Goal: Task Accomplishment & Management: Complete application form

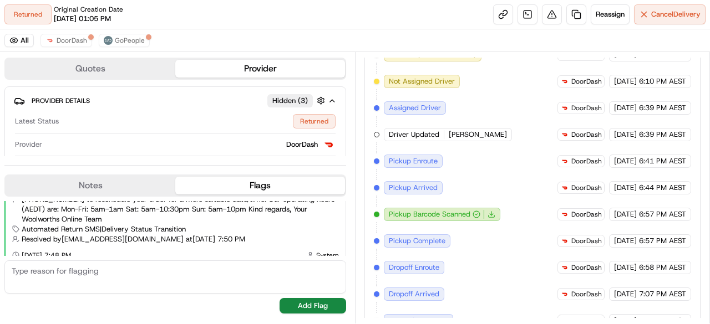
scroll to position [298, 0]
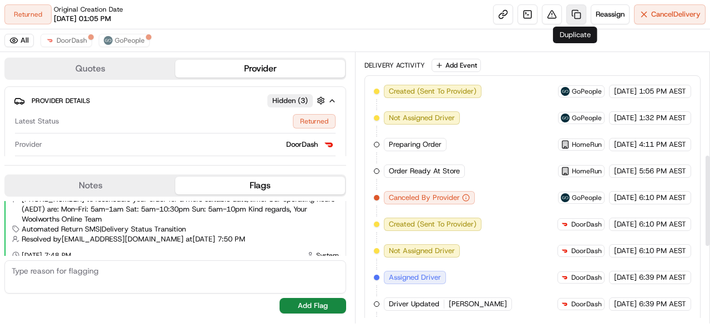
click at [574, 15] on link at bounding box center [576, 14] width 20 height 20
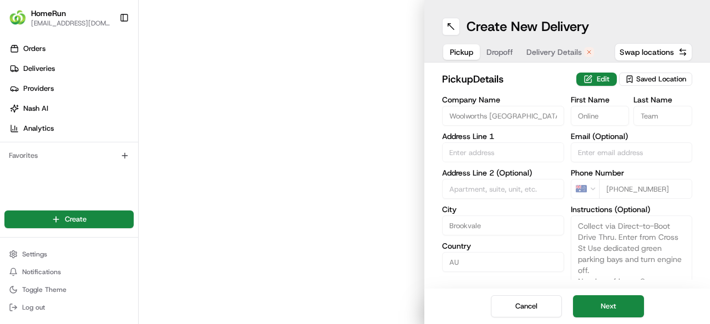
type input "Pittwater Road"
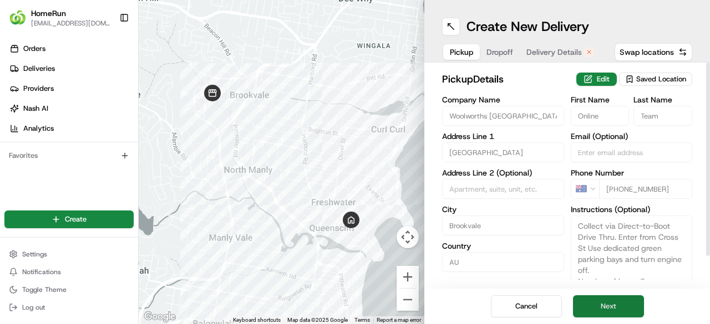
click at [621, 308] on button "Next" at bounding box center [608, 307] width 71 height 22
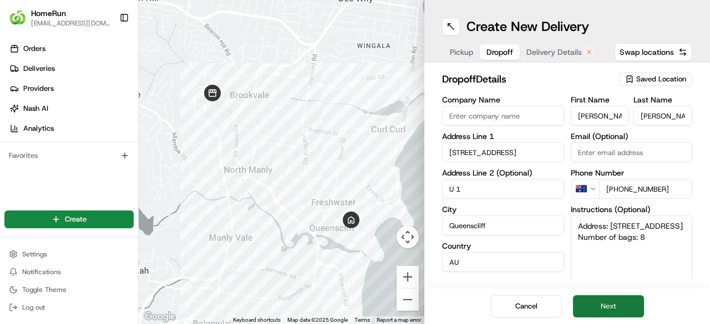
drag, startPoint x: 623, startPoint y: 309, endPoint x: 620, endPoint y: 303, distance: 6.5
click at [623, 308] on button "Next" at bounding box center [608, 307] width 71 height 22
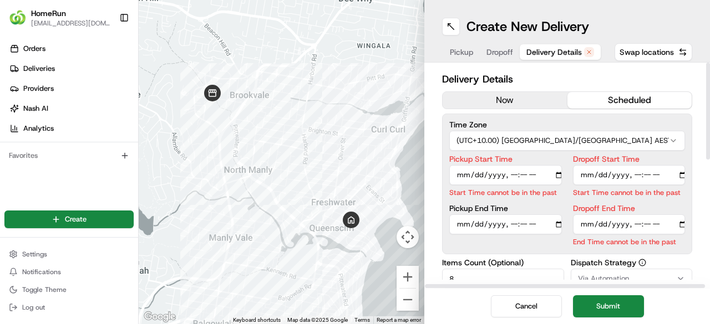
click at [505, 101] on button "now" at bounding box center [504, 100] width 125 height 17
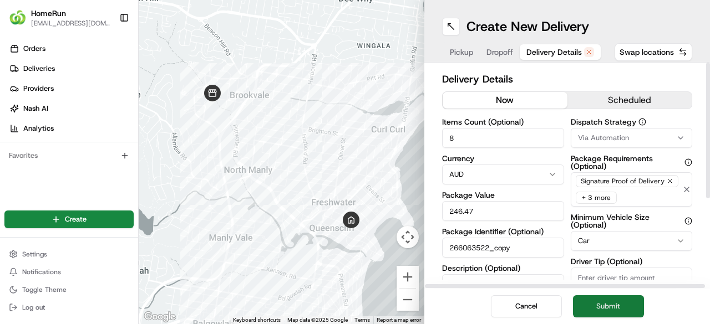
click at [611, 308] on button "Submit" at bounding box center [608, 307] width 71 height 22
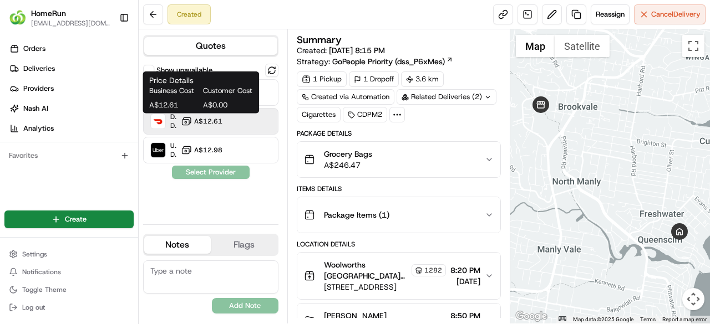
click at [211, 121] on span "A$12.61" at bounding box center [208, 121] width 28 height 9
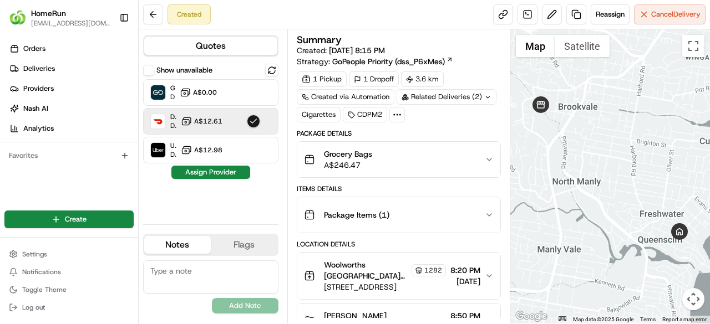
click at [186, 273] on textarea at bounding box center [210, 277] width 135 height 33
click at [213, 172] on button "Assign Provider" at bounding box center [210, 172] width 79 height 13
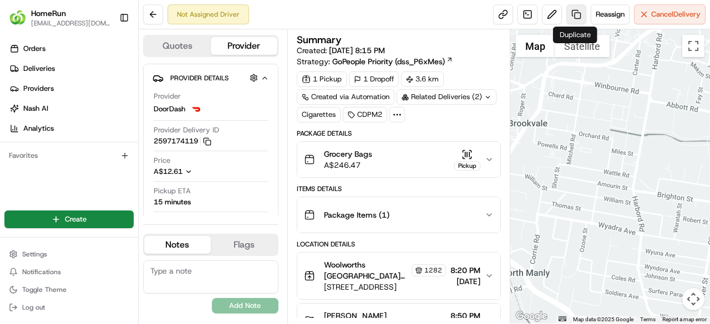
click at [573, 16] on link at bounding box center [576, 14] width 20 height 20
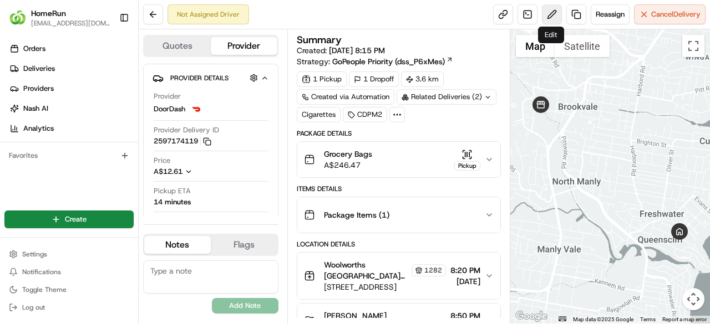
click at [548, 10] on button at bounding box center [552, 14] width 20 height 20
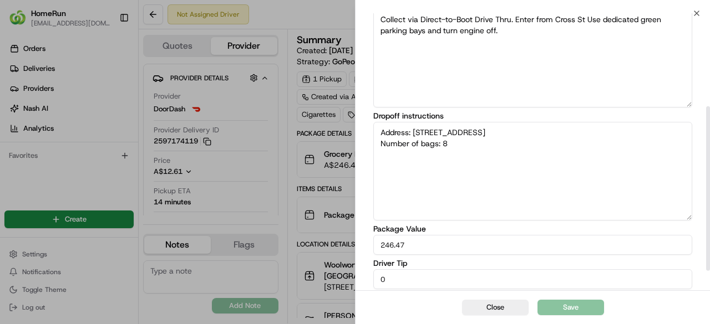
scroll to position [190, 0]
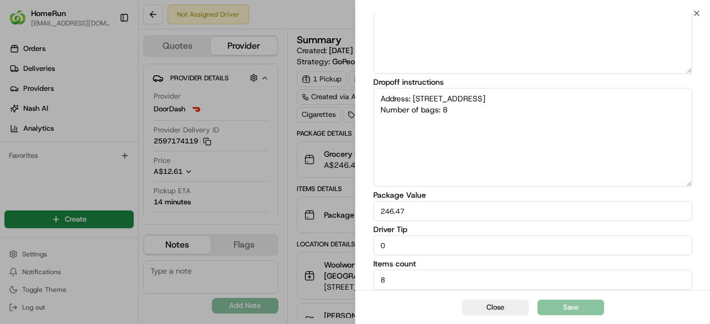
click at [467, 112] on textarea "Address: U 1 44 Crown Rd QUEENSCLIFF NSW Number of bags: 8" at bounding box center [532, 137] width 319 height 99
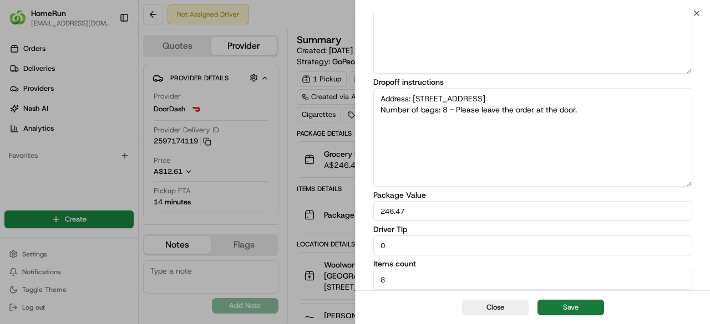
type textarea "Address: U 1 44 Crown Rd QUEENSCLIFF NSW Number of bags: 8 - Please leave the o…"
click at [571, 307] on button "Save" at bounding box center [570, 308] width 67 height 16
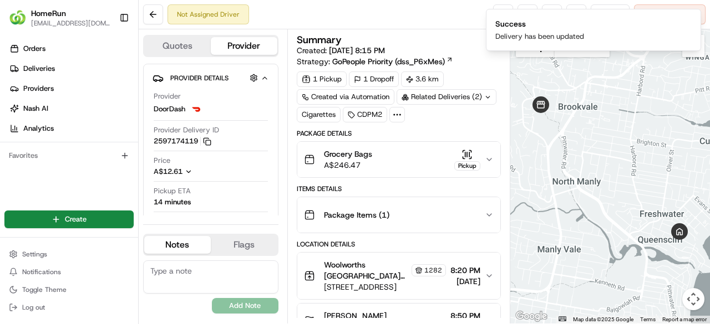
click at [201, 274] on textarea at bounding box center [210, 277] width 135 height 33
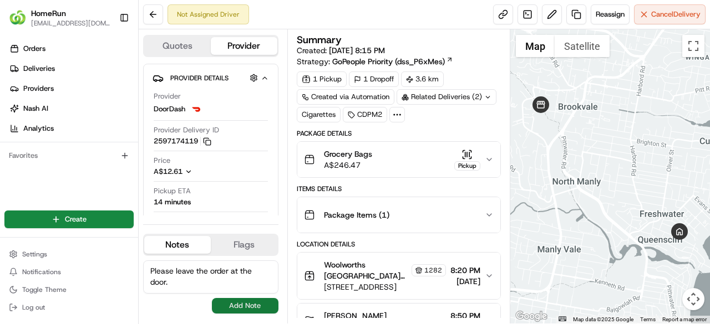
type textarea "Please leave the order at the door."
click at [251, 306] on button "Add Note" at bounding box center [245, 306] width 67 height 16
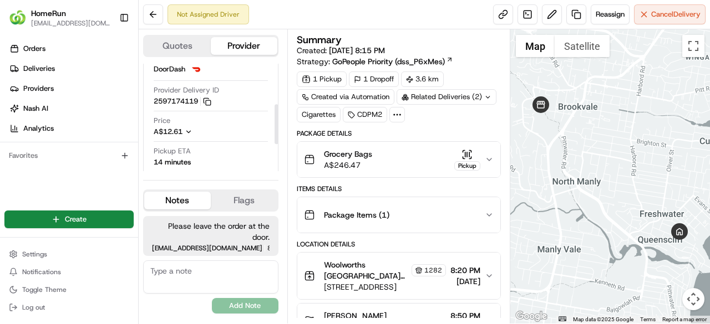
scroll to position [0, 0]
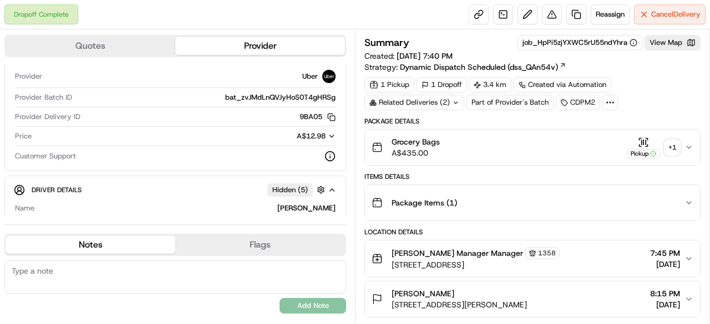
click at [452, 103] on icon at bounding box center [455, 102] width 7 height 7
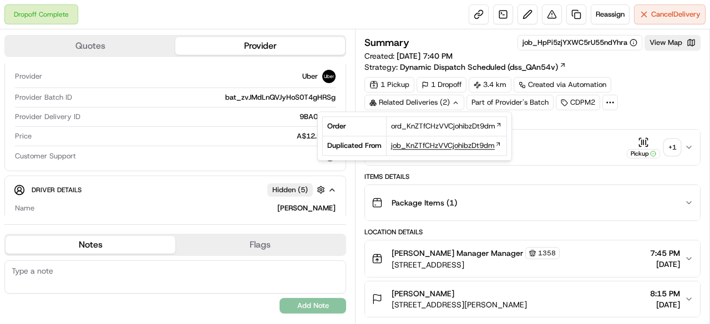
click at [425, 144] on span "job_KnZTfCHzVVCjohibzDt9dm" at bounding box center [443, 146] width 104 height 10
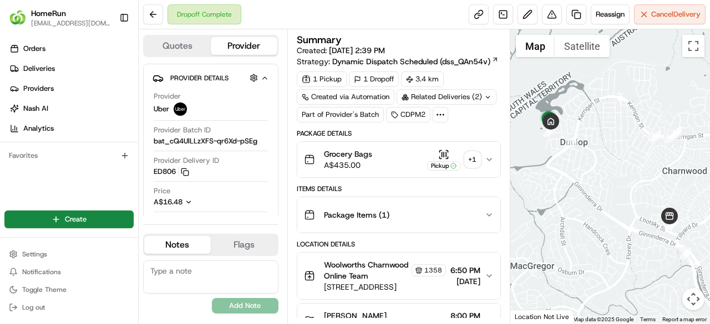
click at [484, 97] on icon at bounding box center [487, 97] width 7 height 7
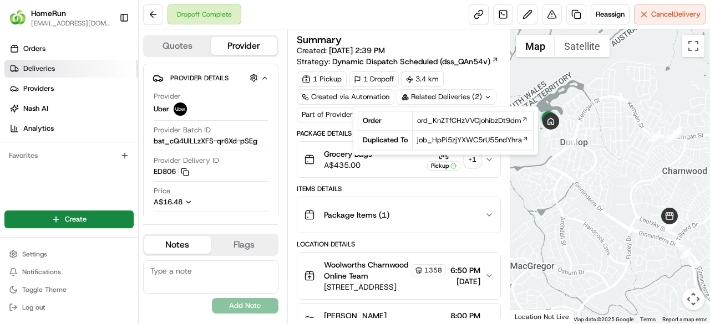
drag, startPoint x: 39, startPoint y: 67, endPoint x: 51, endPoint y: 66, distance: 12.2
click at [40, 67] on span "Deliveries" at bounding box center [39, 69] width 32 height 10
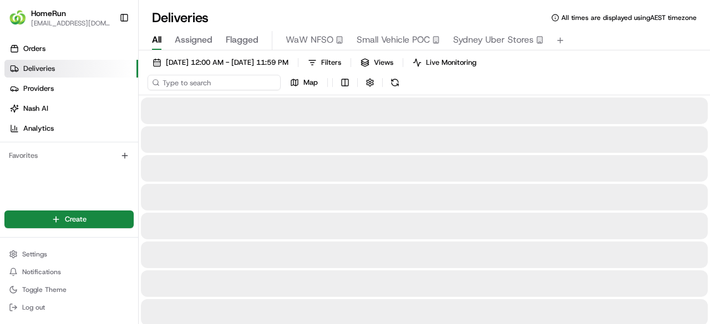
click at [192, 80] on input at bounding box center [213, 83] width 133 height 16
paste input "266079425"
type input "266079425"
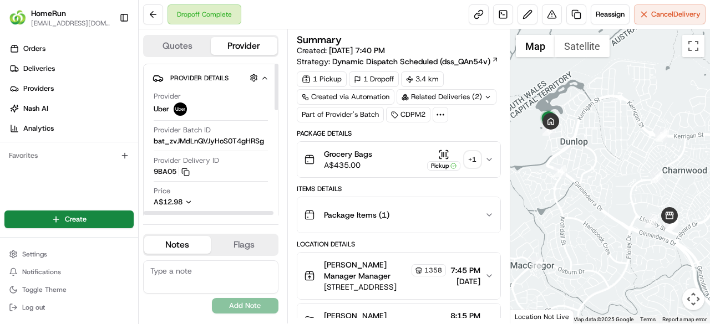
click at [185, 48] on button "Quotes" at bounding box center [177, 46] width 67 height 18
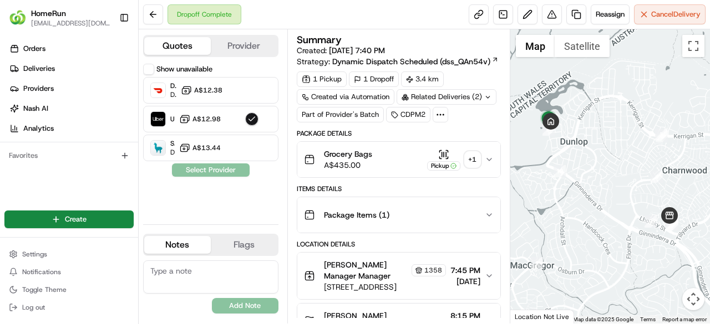
click at [240, 48] on button "Provider" at bounding box center [244, 46] width 67 height 18
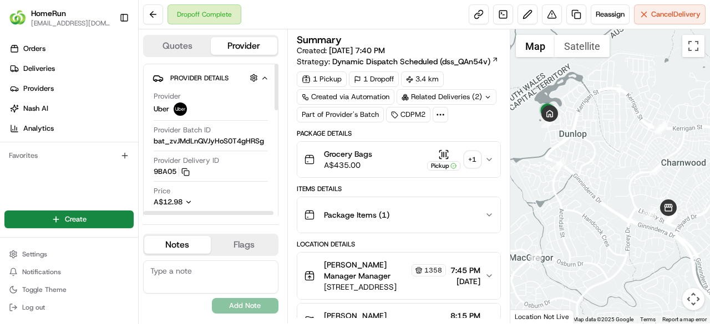
click at [179, 42] on button "Quotes" at bounding box center [177, 46] width 67 height 18
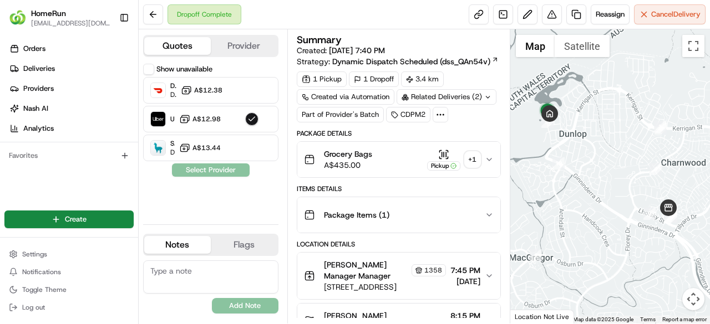
click at [242, 45] on button "Provider" at bounding box center [244, 46] width 67 height 18
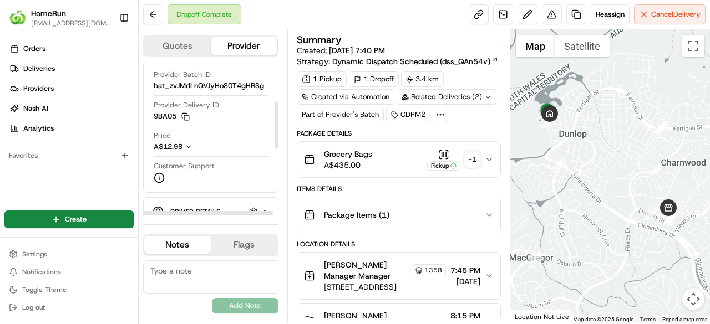
scroll to position [55, 0]
click at [572, 16] on link at bounding box center [576, 14] width 20 height 20
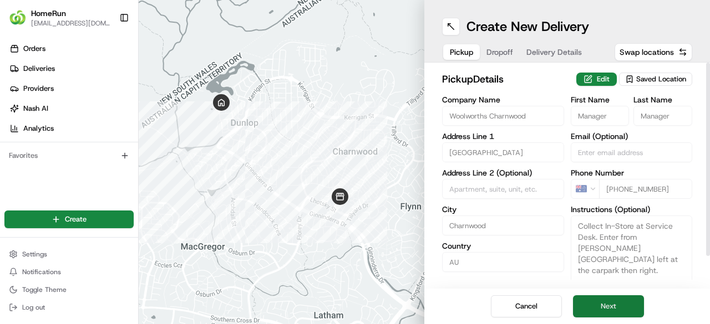
click at [619, 309] on button "Next" at bounding box center [608, 307] width 71 height 22
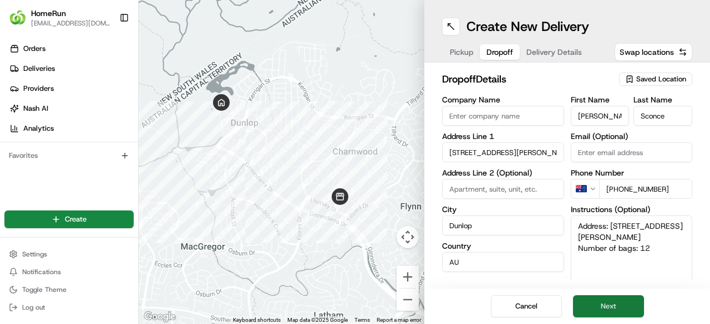
click at [619, 309] on button "Next" at bounding box center [608, 307] width 71 height 22
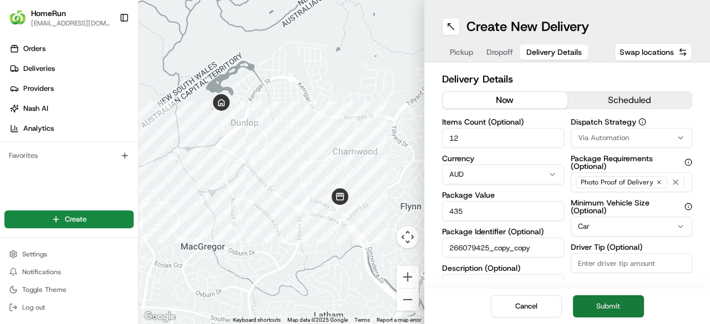
click at [623, 306] on button "Submit" at bounding box center [608, 307] width 71 height 22
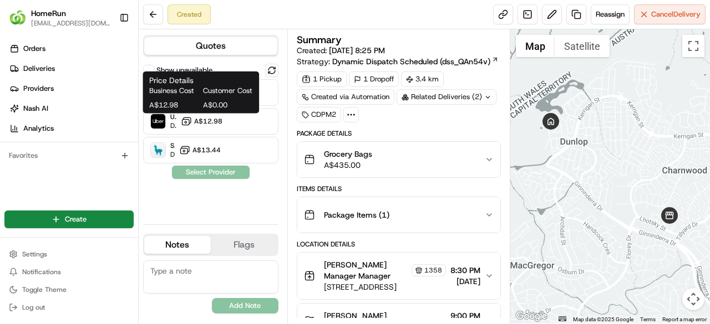
click at [204, 95] on span "Customer Cost" at bounding box center [227, 91] width 49 height 10
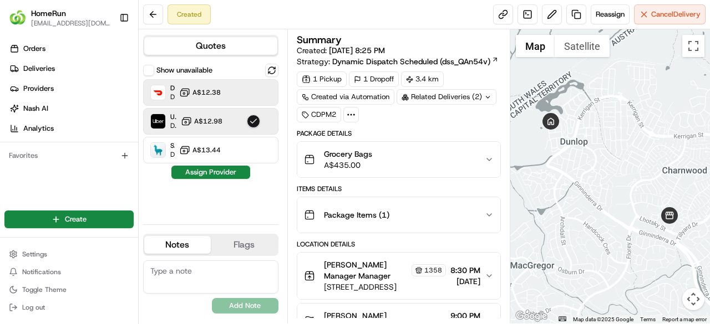
click at [218, 91] on span "A$12.38" at bounding box center [206, 92] width 28 height 9
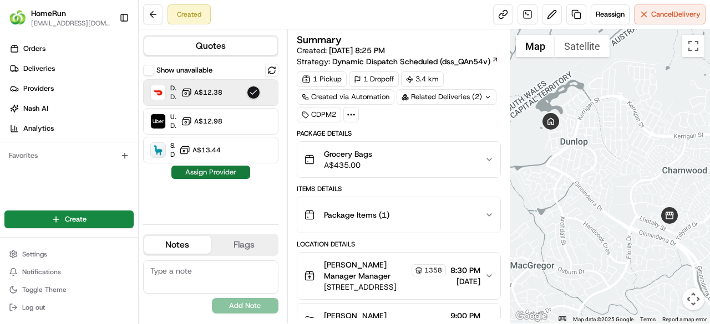
click at [217, 174] on button "Assign Provider" at bounding box center [210, 172] width 79 height 13
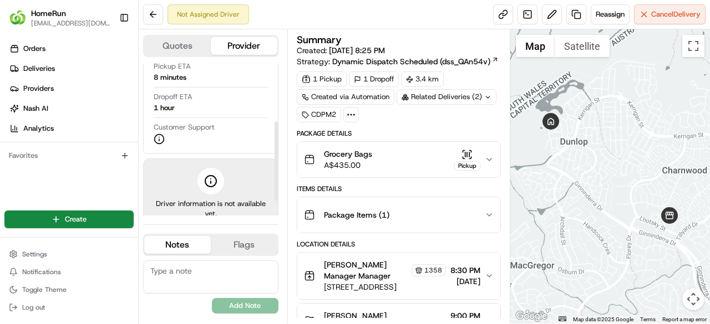
scroll to position [138, 0]
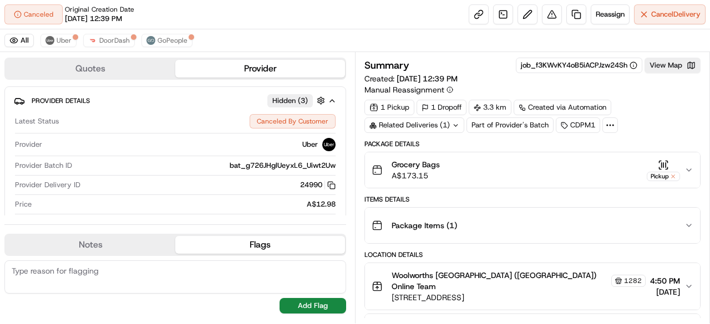
click at [684, 170] on div "Grocery Bags A$173.15 Pickup" at bounding box center [528, 170] width 313 height 22
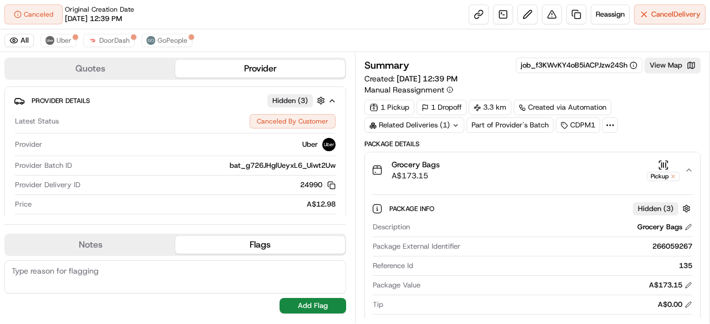
click at [684, 170] on div "Grocery Bags A$173.15 Pickup" at bounding box center [528, 170] width 313 height 22
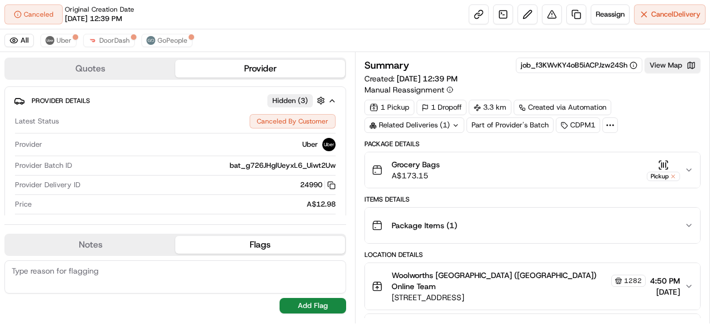
click at [455, 122] on icon at bounding box center [455, 125] width 7 height 7
click at [425, 149] on span "ord_f3KWvKY4oB5iACPJzw24Sh" at bounding box center [422, 149] width 107 height 10
